Goal: Task Accomplishment & Management: Use online tool/utility

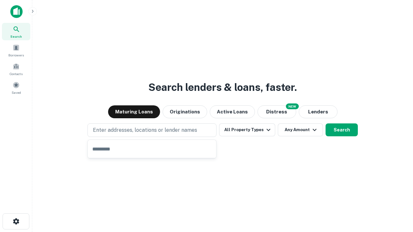
type input "**********"
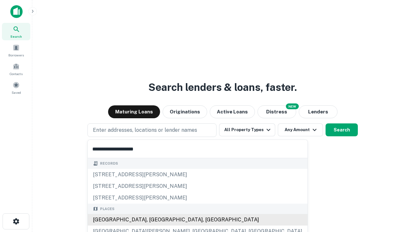
click at [154, 220] on div "Santa Monica, CA, USA" at bounding box center [198, 220] width 220 height 12
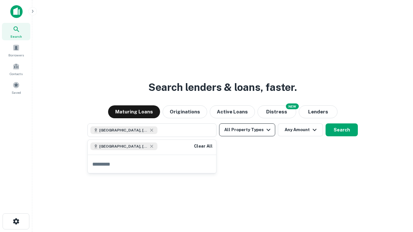
click at [247, 130] on button "All Property Types" at bounding box center [247, 130] width 56 height 13
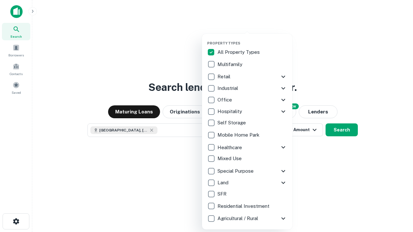
click at [252, 39] on button "button" at bounding box center [252, 39] width 90 height 0
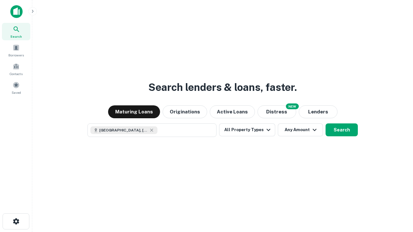
scroll to position [10, 0]
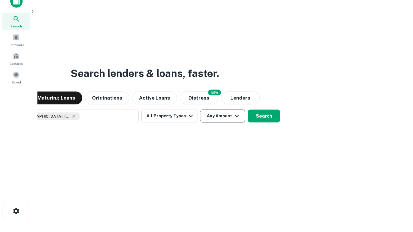
click at [200, 110] on button "Any Amount" at bounding box center [222, 116] width 45 height 13
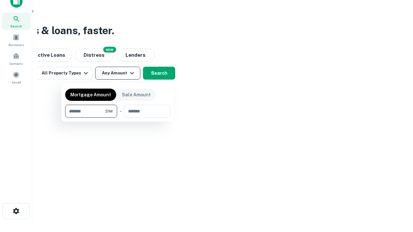
type input "*******"
click at [118, 118] on button "button" at bounding box center [117, 118] width 105 height 0
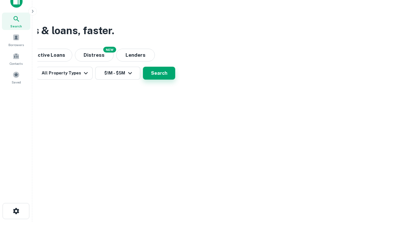
click at [175, 80] on button "Search" at bounding box center [159, 73] width 32 height 13
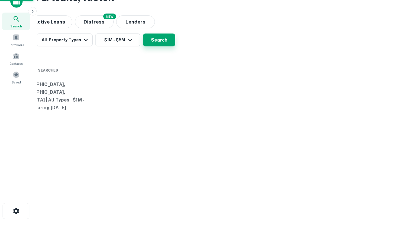
scroll to position [0, 119]
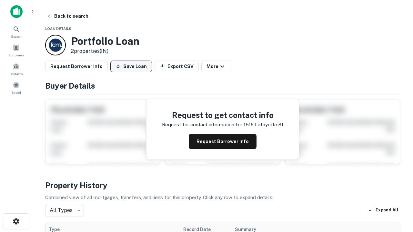
click at [131, 67] on button "Save Loan" at bounding box center [131, 67] width 42 height 12
click at [133, 67] on button "Loan Saved" at bounding box center [132, 67] width 45 height 12
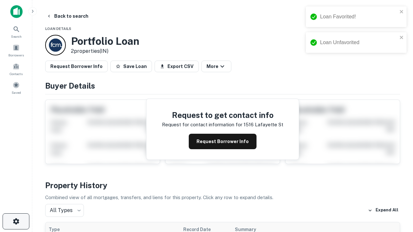
click at [16, 222] on icon "button" at bounding box center [16, 222] width 8 height 8
